Goal: Information Seeking & Learning: Learn about a topic

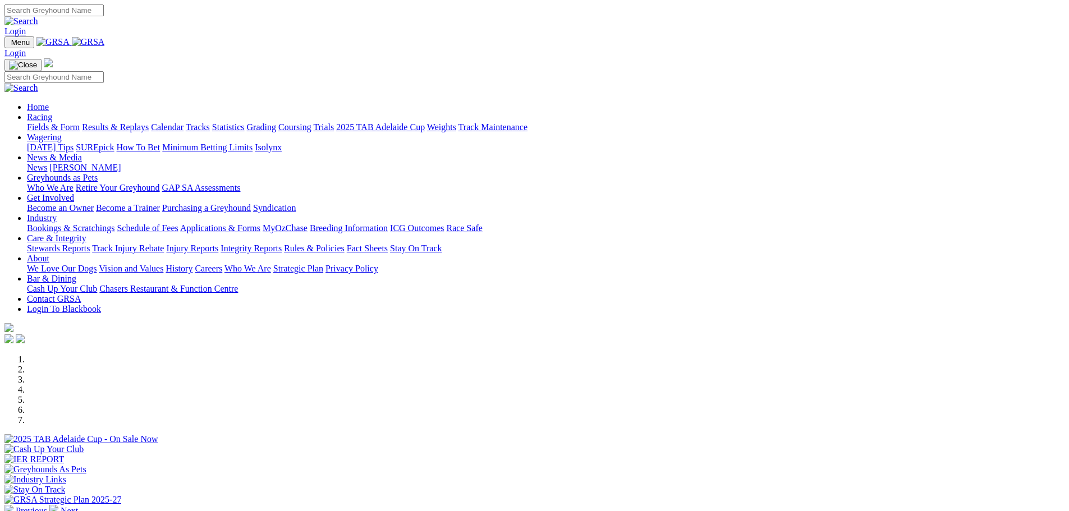
scroll to position [842, 0]
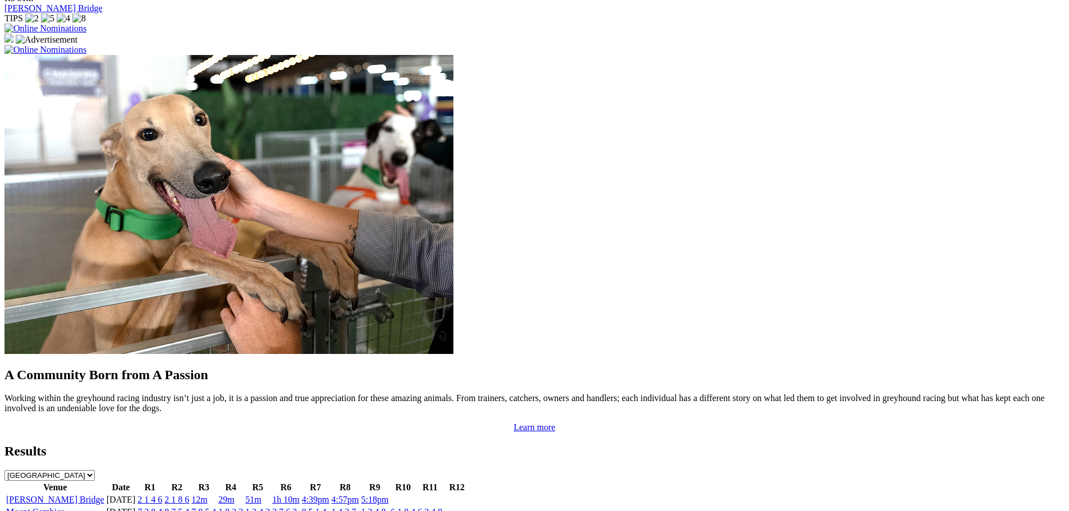
click at [162, 495] on link "2 1 4 6" at bounding box center [150, 500] width 25 height 10
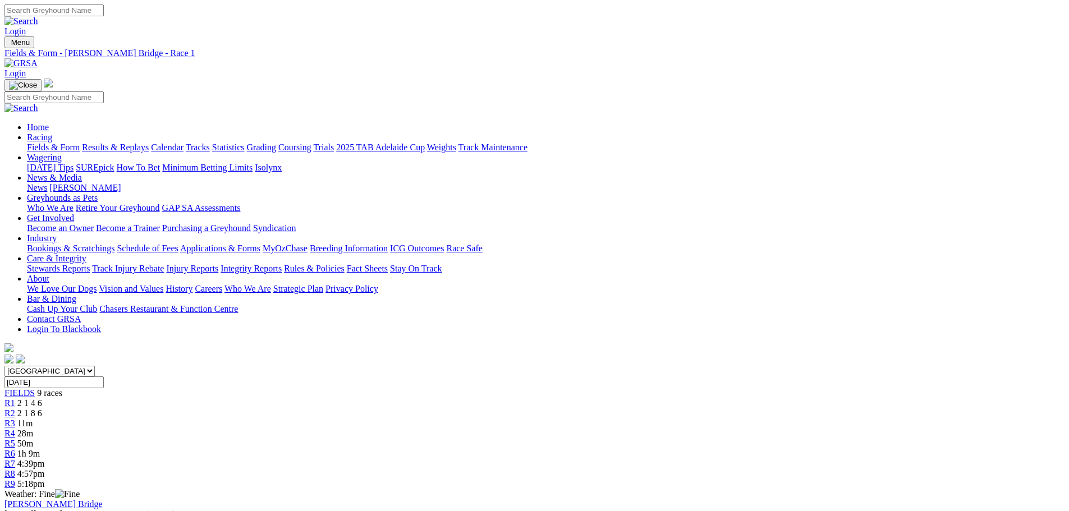
click at [361, 409] on div "R2 2 1 8 6" at bounding box center [534, 414] width 1061 height 10
click at [566, 439] on div "R5 42m" at bounding box center [534, 444] width 1061 height 10
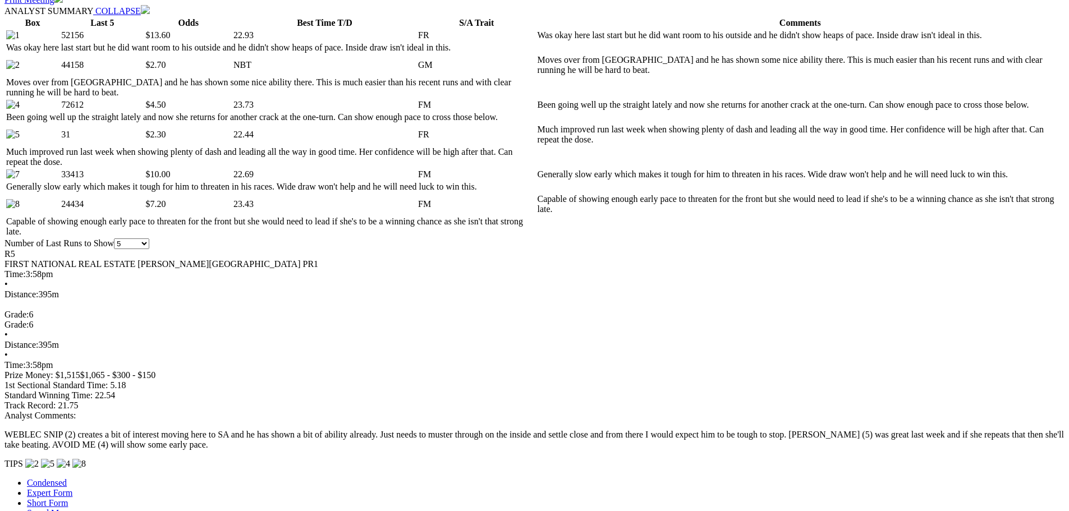
scroll to position [561, 0]
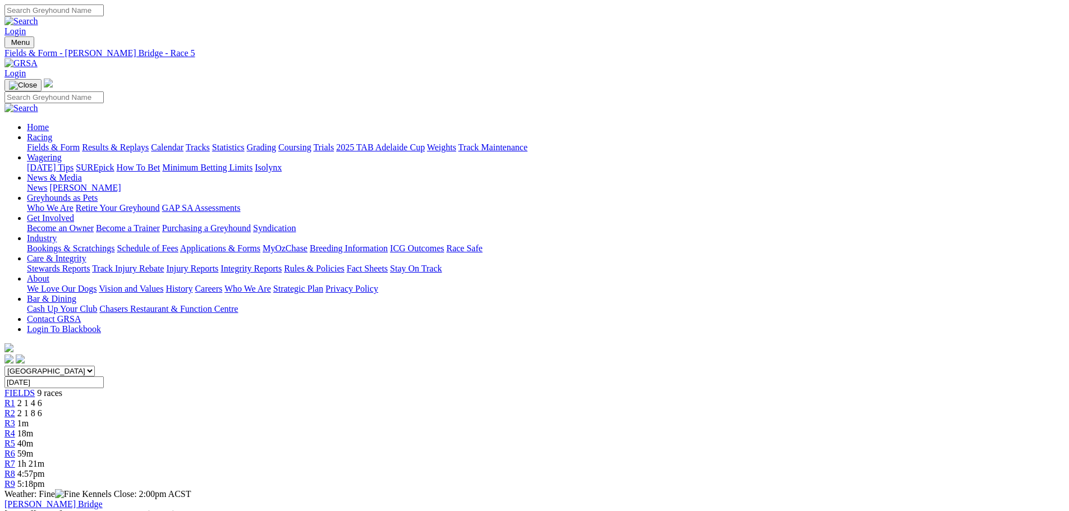
click at [15, 419] on span "R3" at bounding box center [9, 424] width 11 height 10
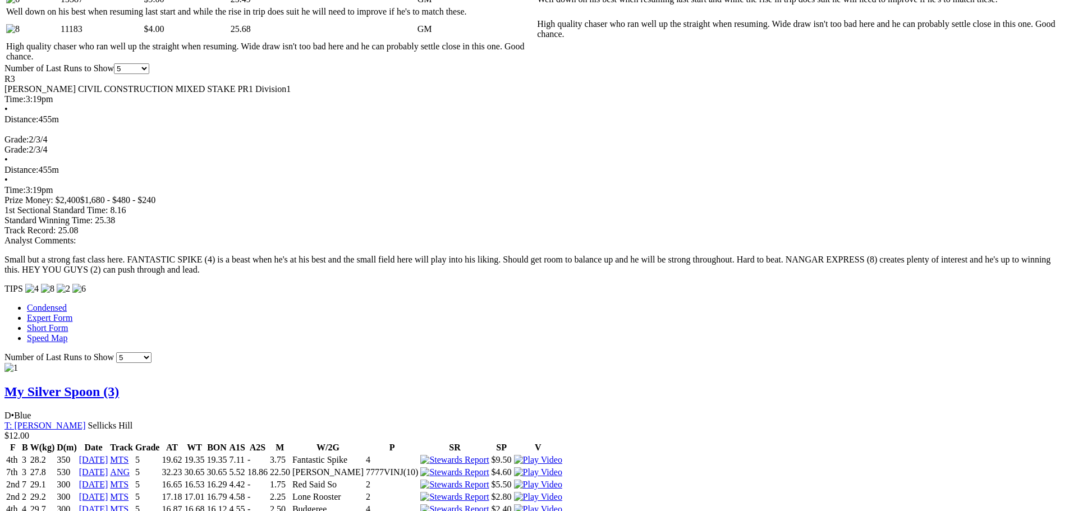
scroll to position [730, 0]
